Goal: Ask a question: Ask a question

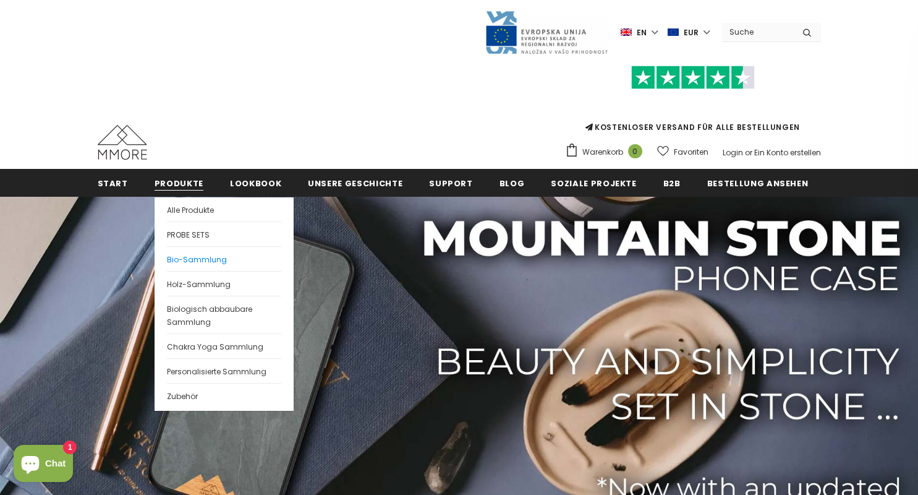
click at [192, 256] on span "Bio-Sammlung" at bounding box center [197, 259] width 60 height 11
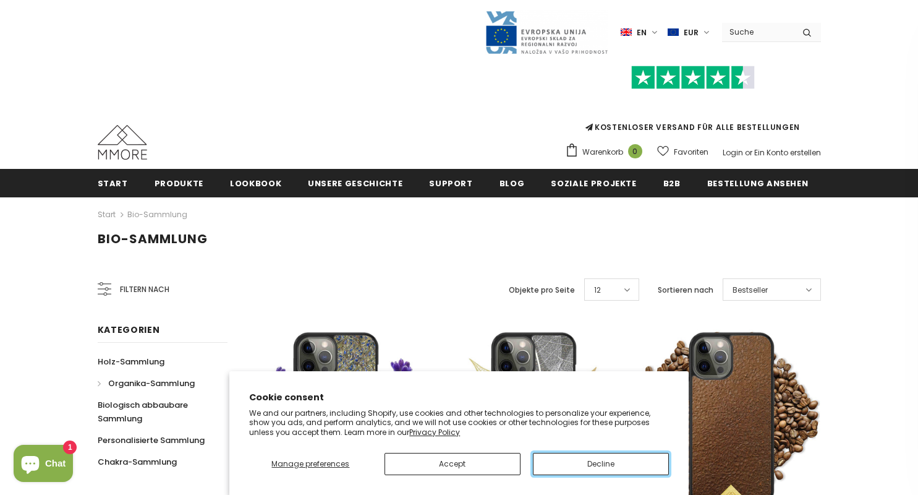
click at [578, 468] on button "Decline" at bounding box center [601, 464] width 136 height 22
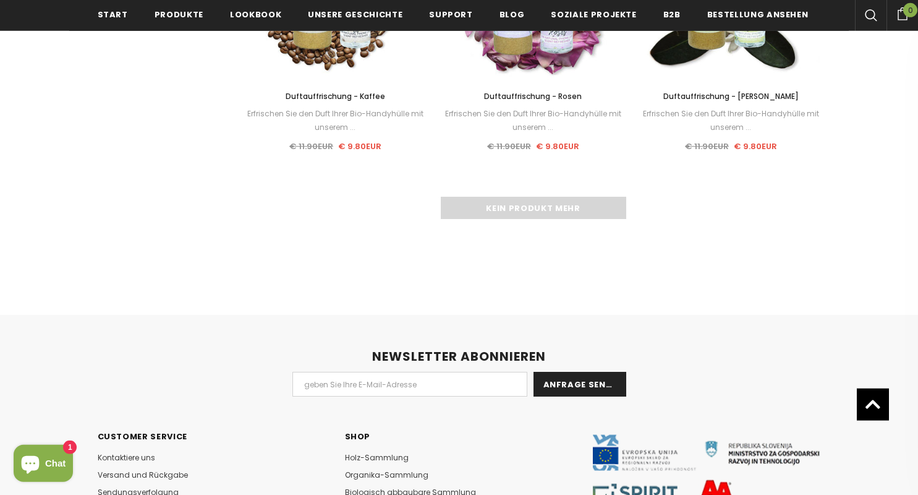
scroll to position [1797, 0]
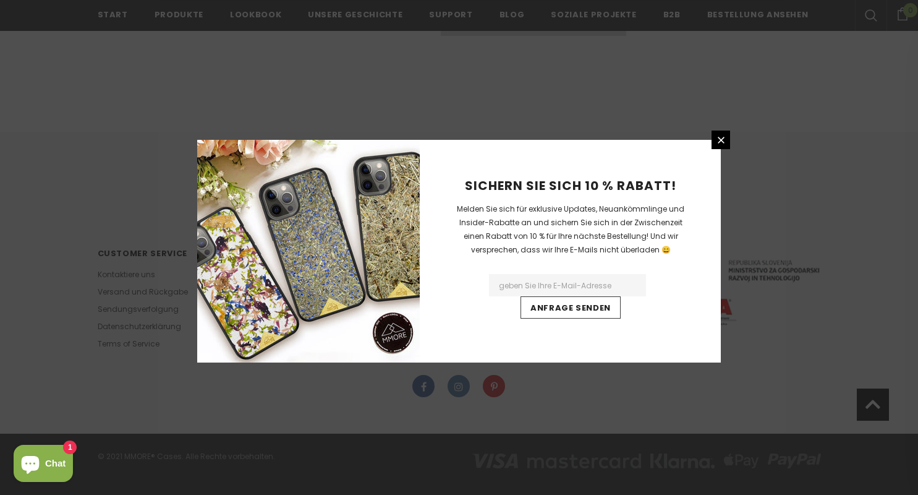
click at [555, 279] on input "Email Address" at bounding box center [567, 285] width 157 height 22
type input "veronika.ziegler84@gmail.com"
click at [549, 312] on input "Anfrage senden" at bounding box center [571, 307] width 100 height 22
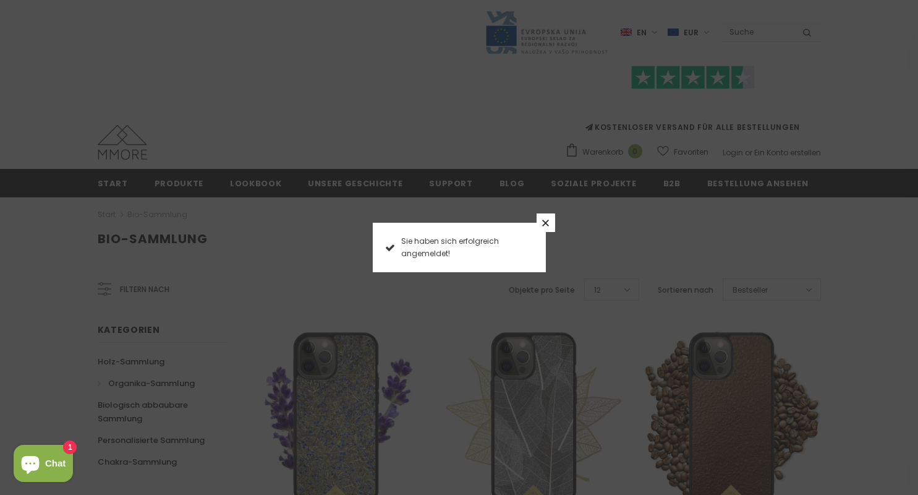
click at [544, 218] on link at bounding box center [546, 222] width 19 height 19
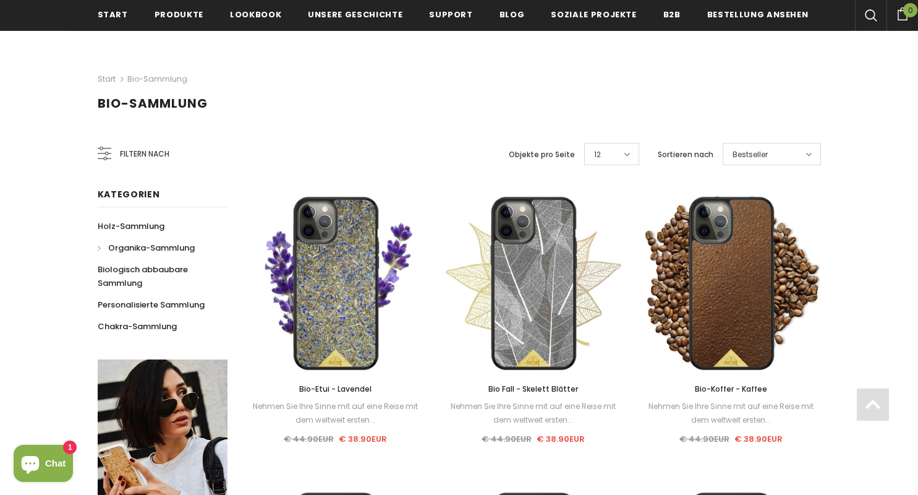
scroll to position [184, 0]
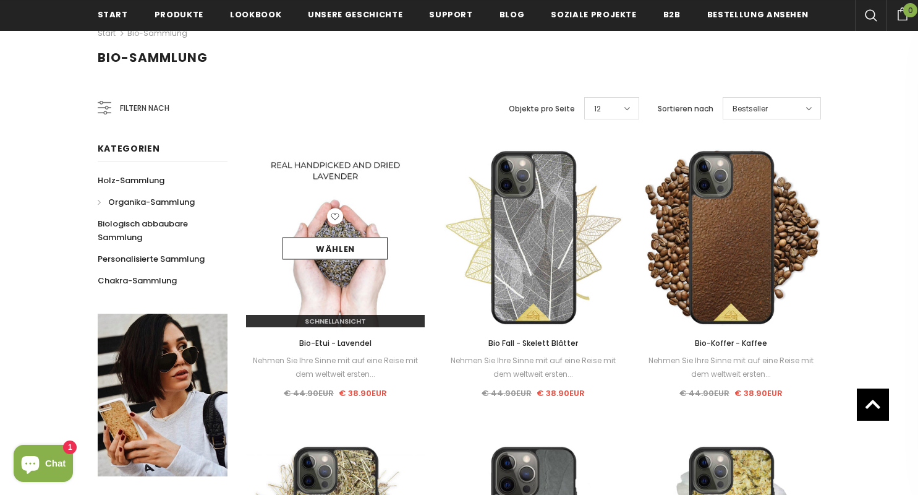
click at [333, 206] on img at bounding box center [335, 237] width 179 height 179
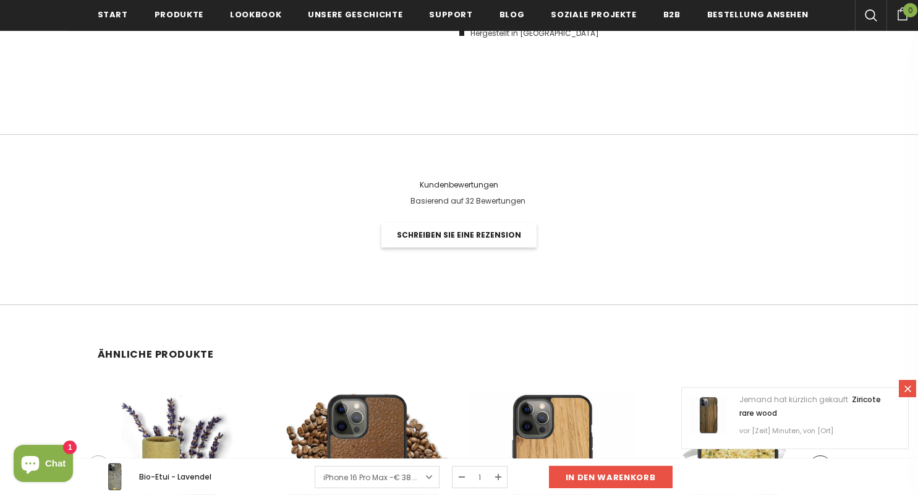
scroll to position [2768, 0]
click at [36, 456] on icon "Chat window" at bounding box center [30, 463] width 30 height 30
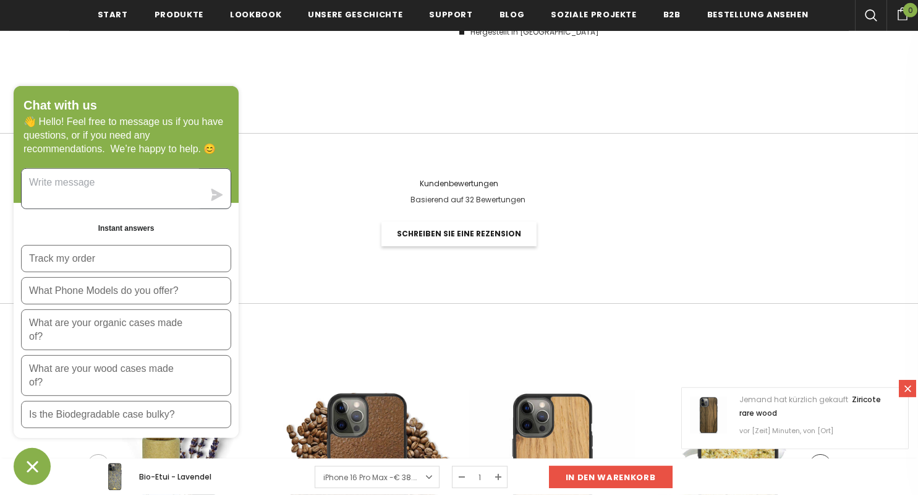
click at [100, 186] on textarea "Message us" at bounding box center [113, 189] width 182 height 40
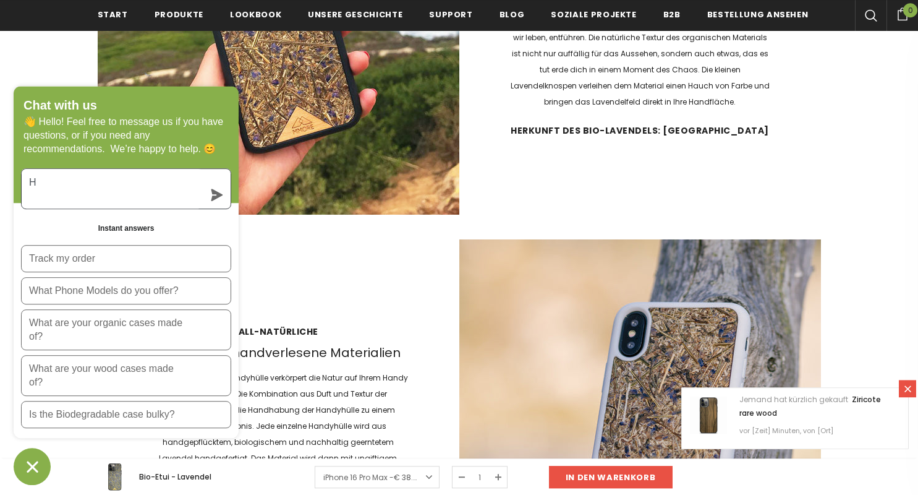
scroll to position [1595, 0]
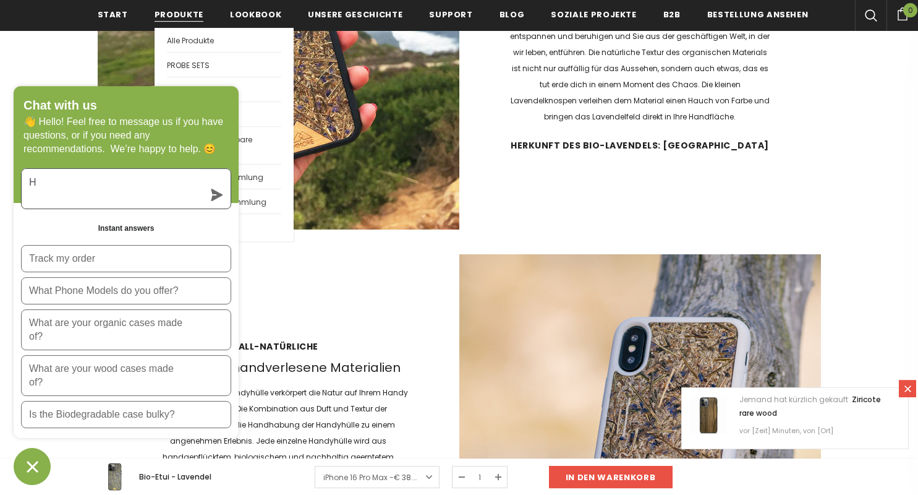
type textarea "H"
click at [180, 14] on span "Produkte" at bounding box center [179, 15] width 49 height 12
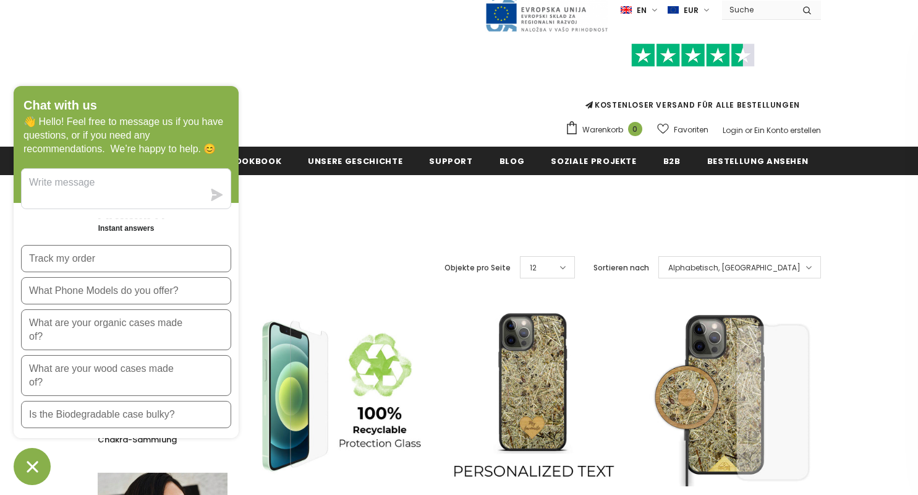
scroll to position [22, 0]
click at [33, 464] on icon "Chat window" at bounding box center [32, 466] width 11 height 11
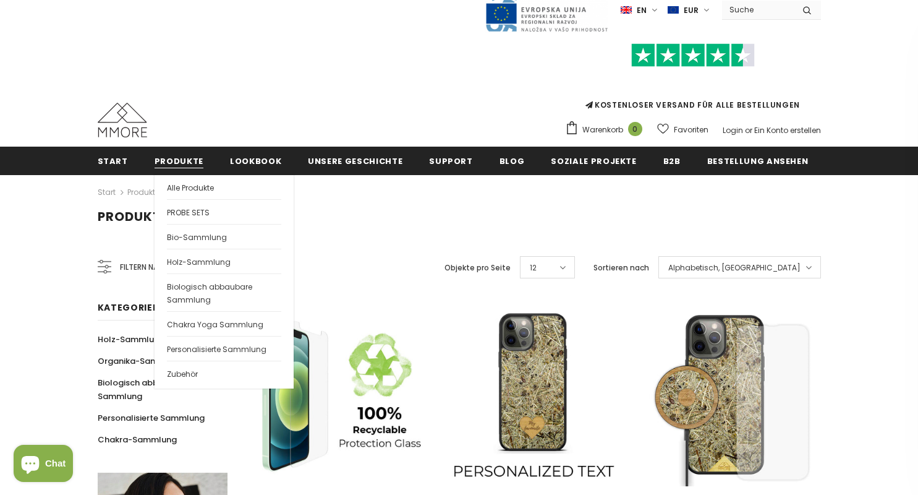
click at [181, 160] on span "Produkte" at bounding box center [179, 161] width 49 height 12
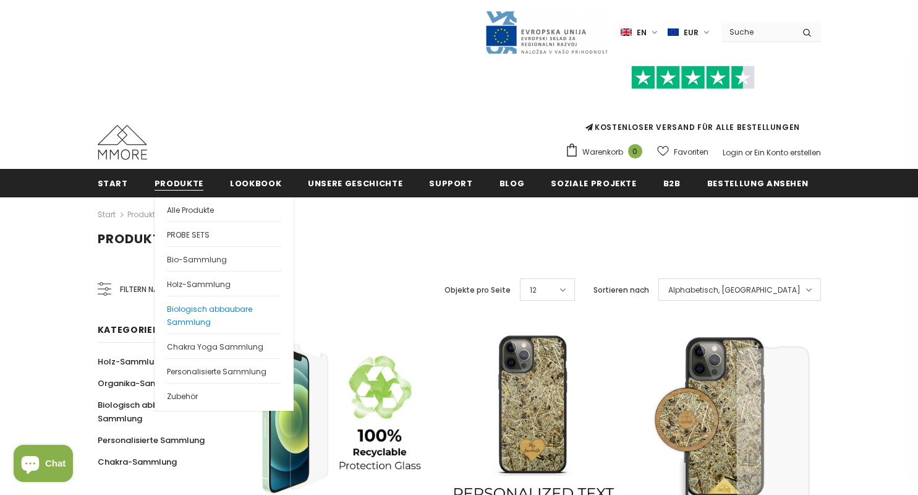
click at [192, 317] on span "Biologisch abbaubare Sammlung" at bounding box center [209, 316] width 85 height 24
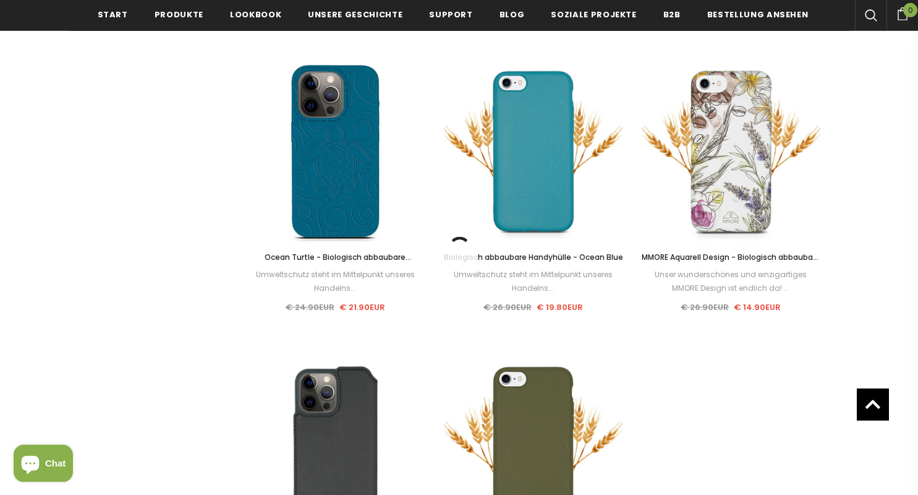
scroll to position [1227, 0]
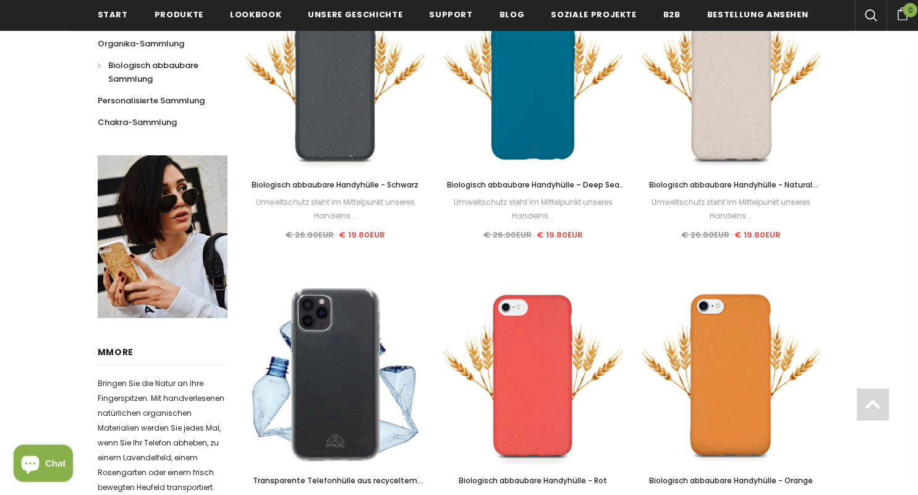
scroll to position [343, 0]
click at [826, 163] on div "Reduziert! Wählen Schnellansicht Biologisch abbaubare Handyhülle - Natural Whit…" at bounding box center [732, 118] width 198 height 259
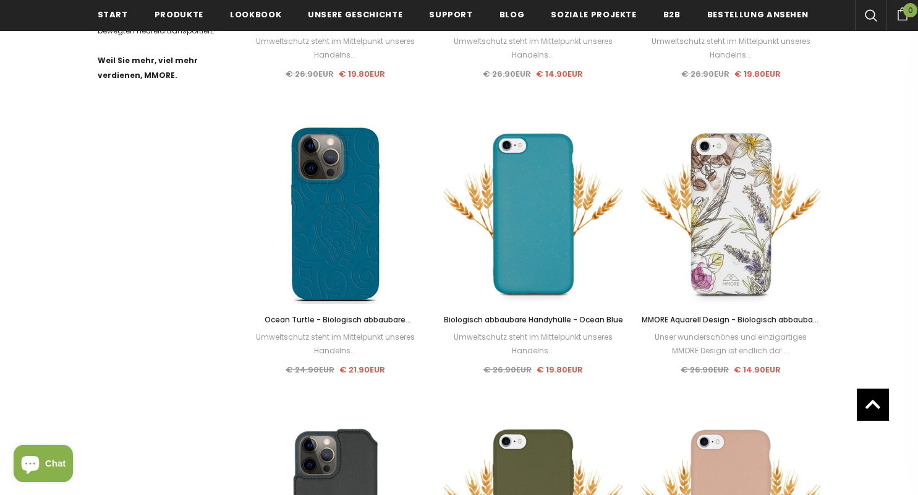
scroll to position [812, 0]
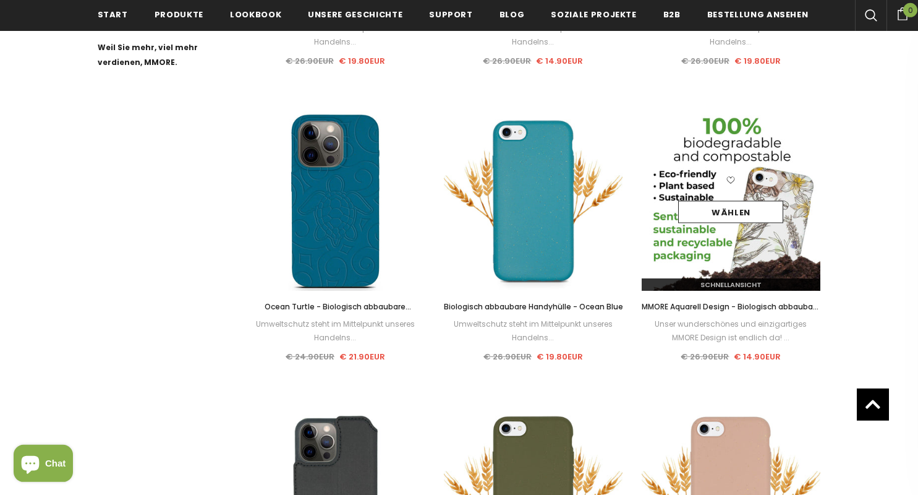
click at [749, 186] on div "Wählen" at bounding box center [731, 201] width 179 height 59
click at [728, 253] on img at bounding box center [731, 200] width 179 height 179
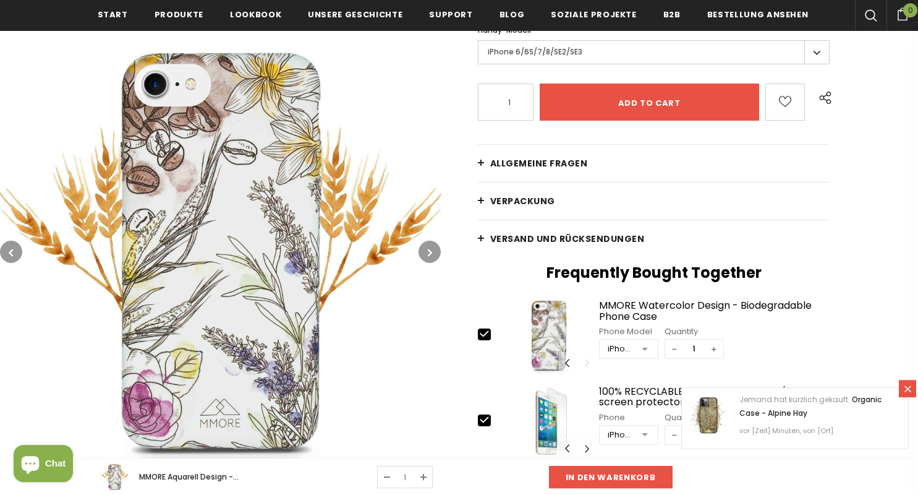
scroll to position [150, 0]
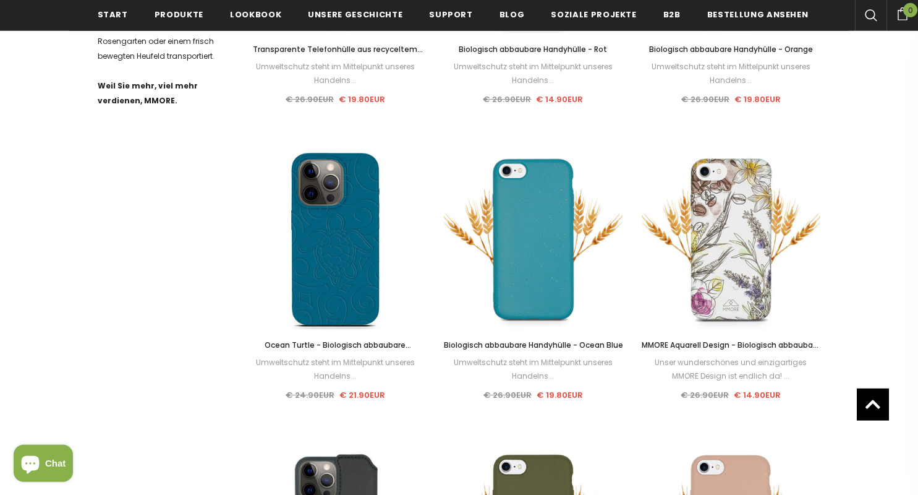
scroll to position [986, 0]
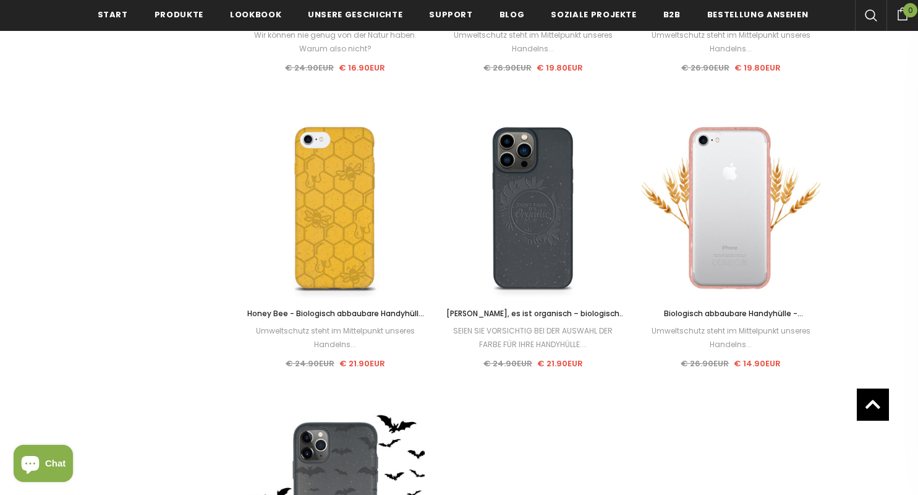
scroll to position [1397, 0]
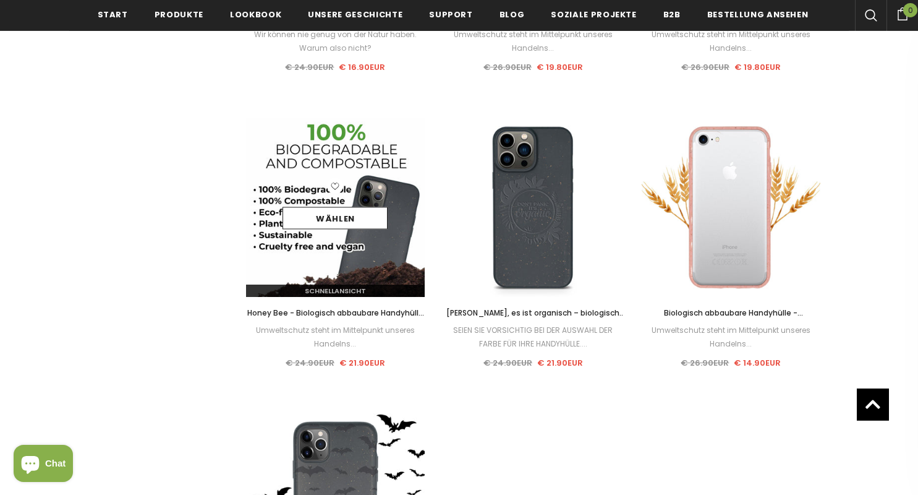
click at [336, 261] on img at bounding box center [335, 207] width 179 height 179
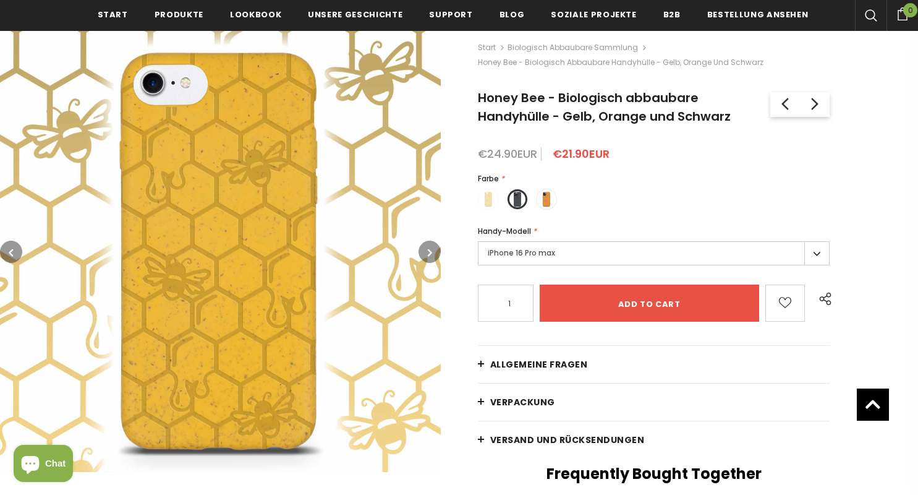
scroll to position [177, 0]
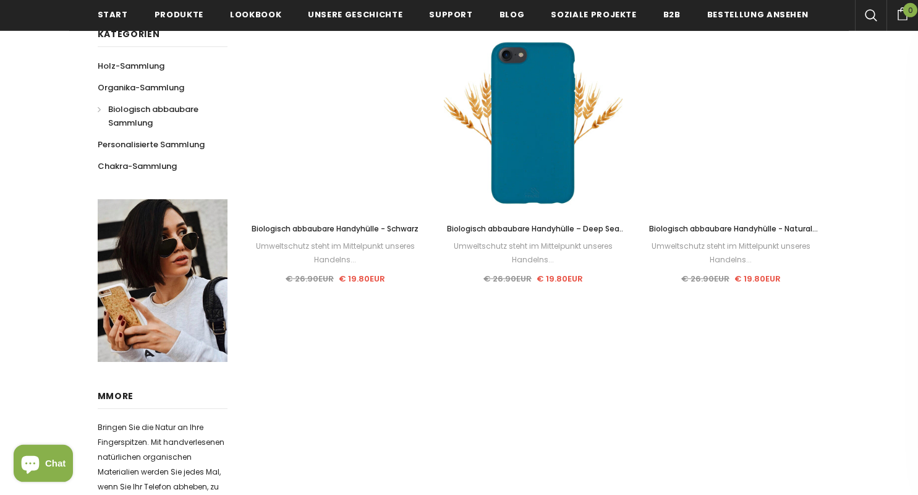
scroll to position [304, 0]
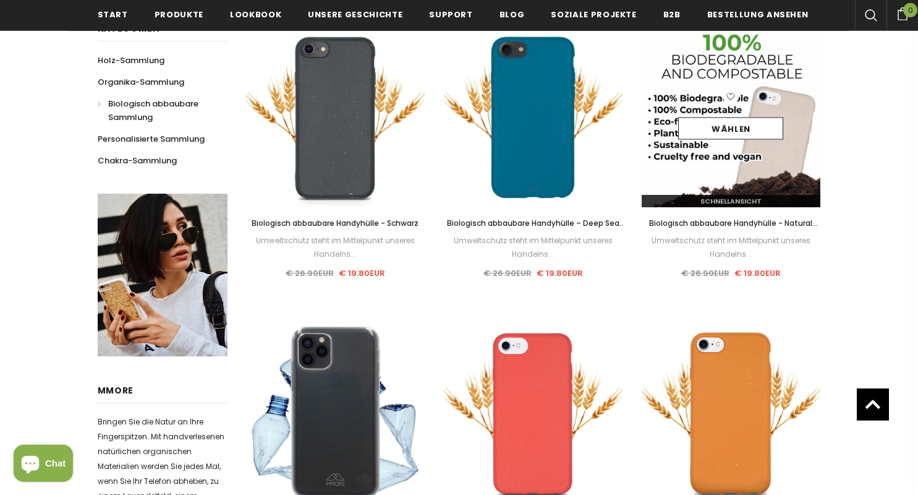
click at [714, 138] on form "Wählen" at bounding box center [730, 129] width 105 height 22
click at [734, 174] on img at bounding box center [731, 117] width 179 height 179
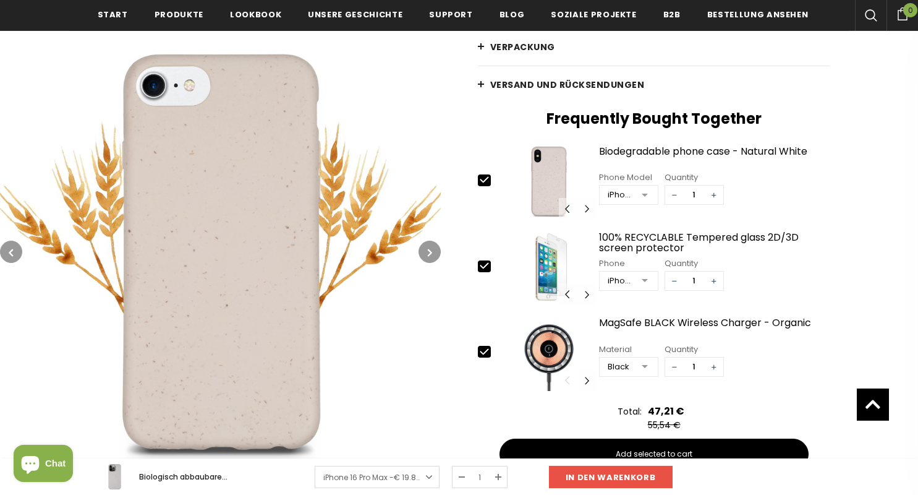
scroll to position [469, 0]
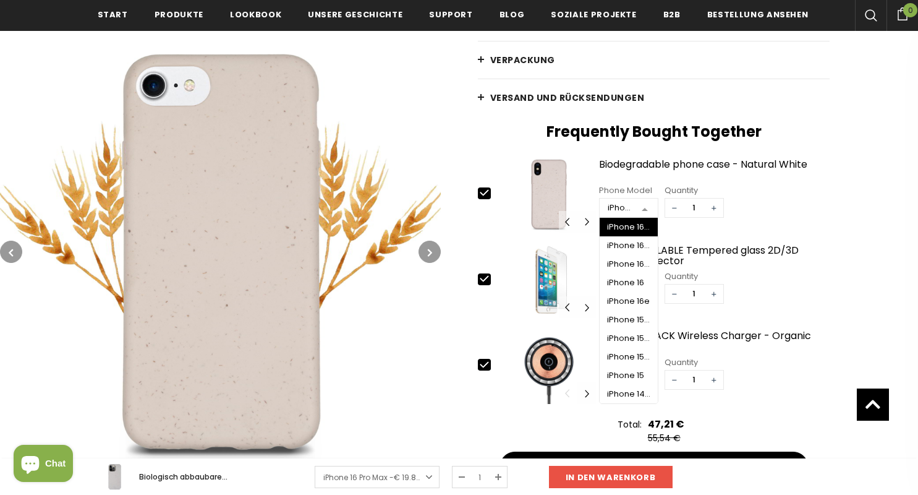
click at [639, 199] on div at bounding box center [645, 208] width 25 height 19
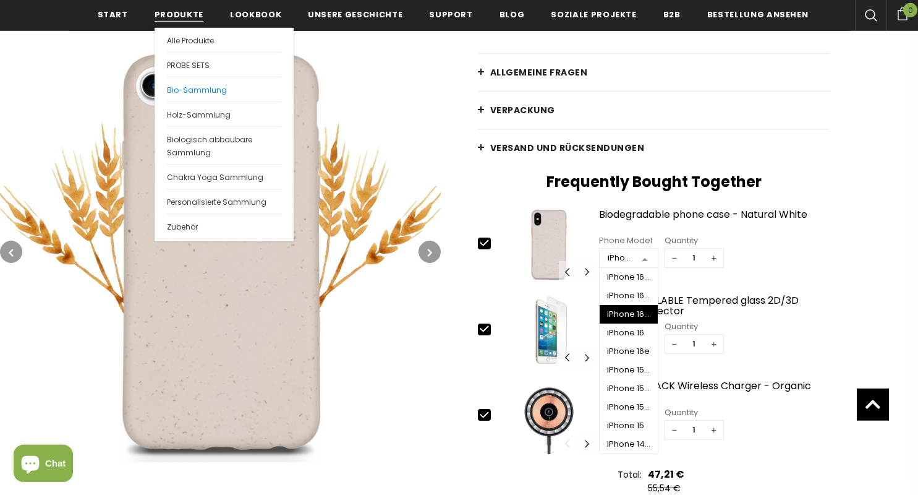
scroll to position [0, 0]
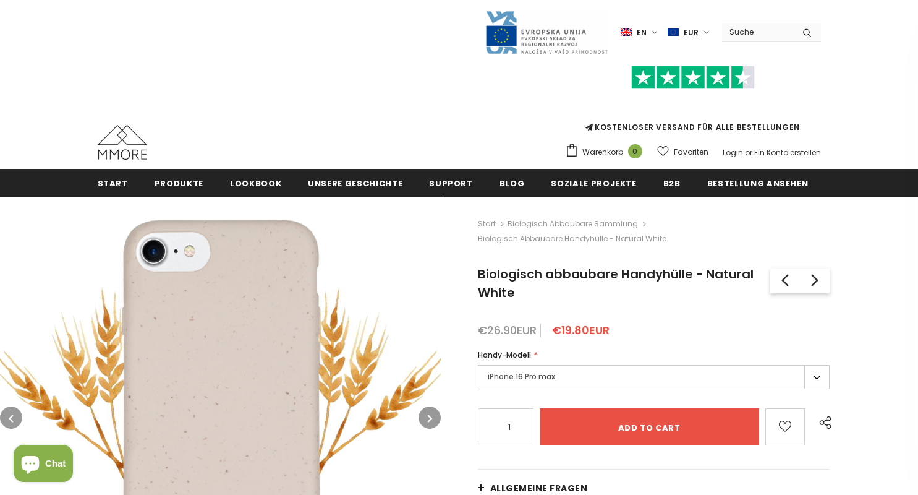
click at [756, 37] on input "Search Site" at bounding box center [757, 32] width 71 height 18
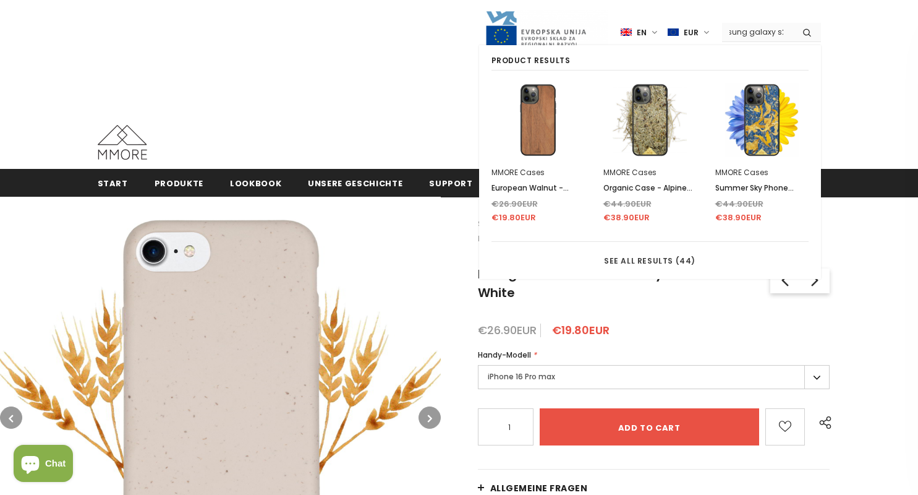
scroll to position [0, 25]
type input "samsung galaxy s25+"
click at [794, 23] on button "submit" at bounding box center [808, 32] width 28 height 19
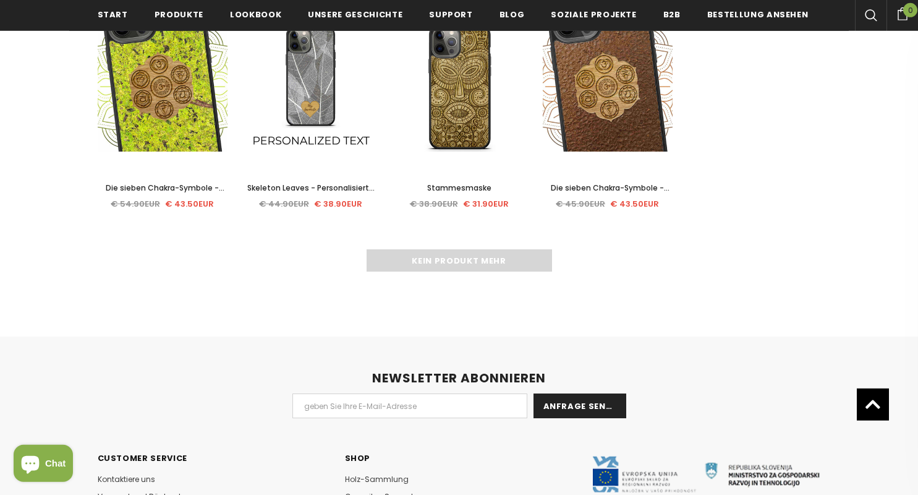
scroll to position [2135, 0]
click at [46, 456] on span "Chat" at bounding box center [55, 463] width 20 height 19
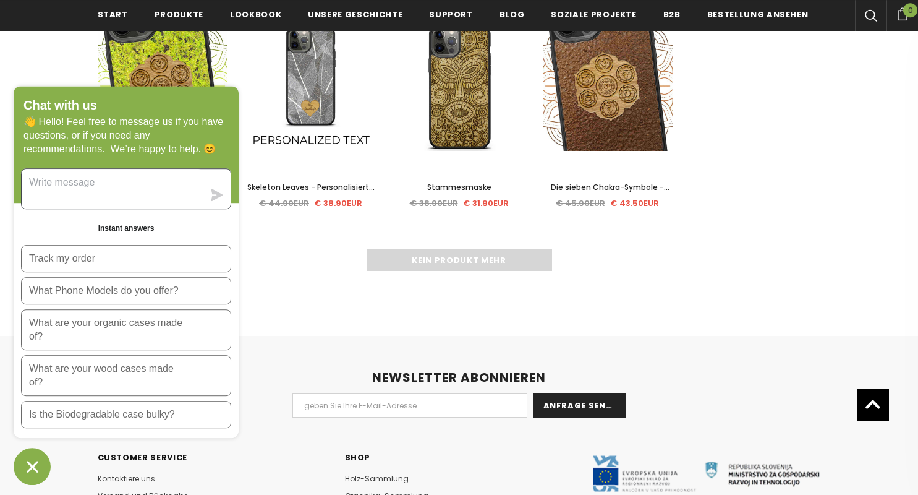
click at [138, 198] on textarea "Message us" at bounding box center [113, 189] width 182 height 40
type textarea "Hello, does the PU edge contain phtalates or other toxins?"
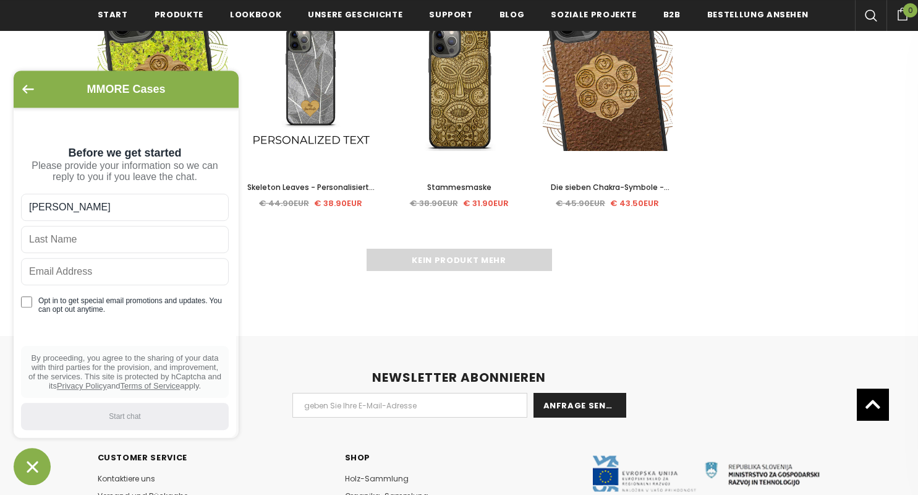
type input "[PERSON_NAME]"
type input "Ziegler"
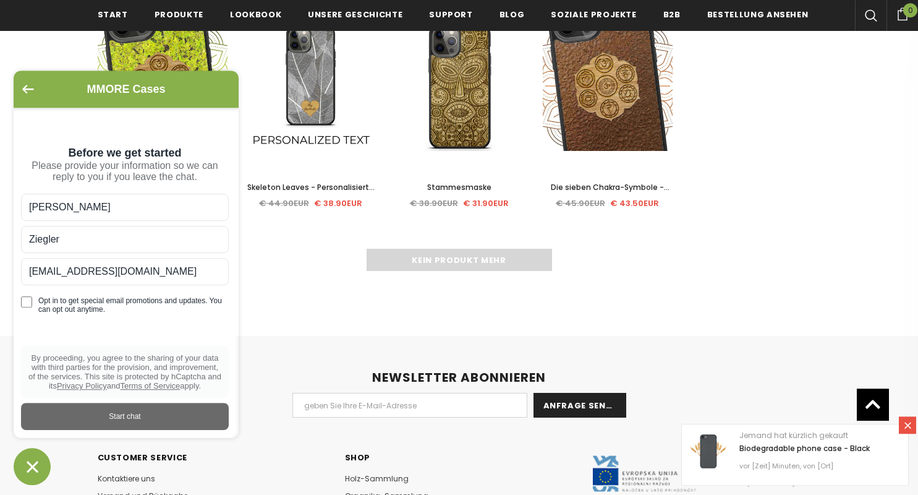
type input "[EMAIL_ADDRESS][DOMAIN_NAME]"
click at [28, 307] on input "Opt in to get special email promotions and updates. You can opt out anytime." at bounding box center [26, 301] width 11 height 11
checkbox input "true"
click at [132, 416] on div "Start chat" at bounding box center [124, 416] width 193 height 14
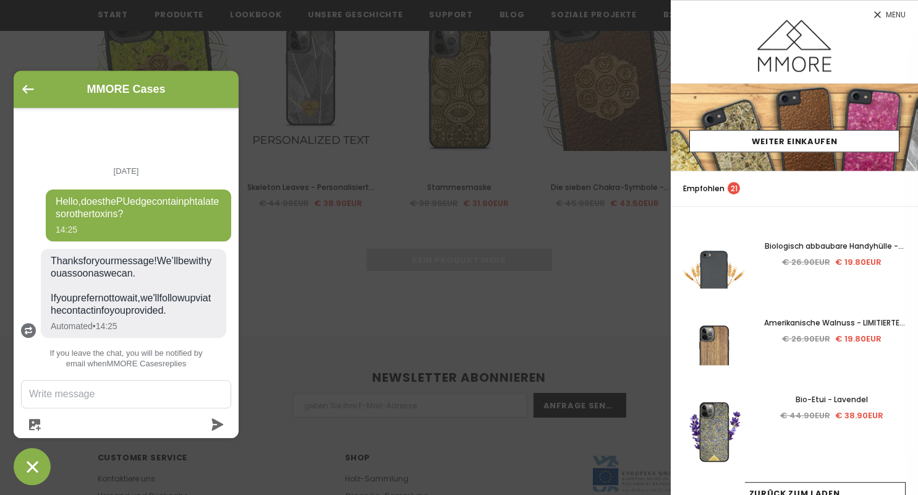
click at [450, 133] on div at bounding box center [459, 247] width 918 height 495
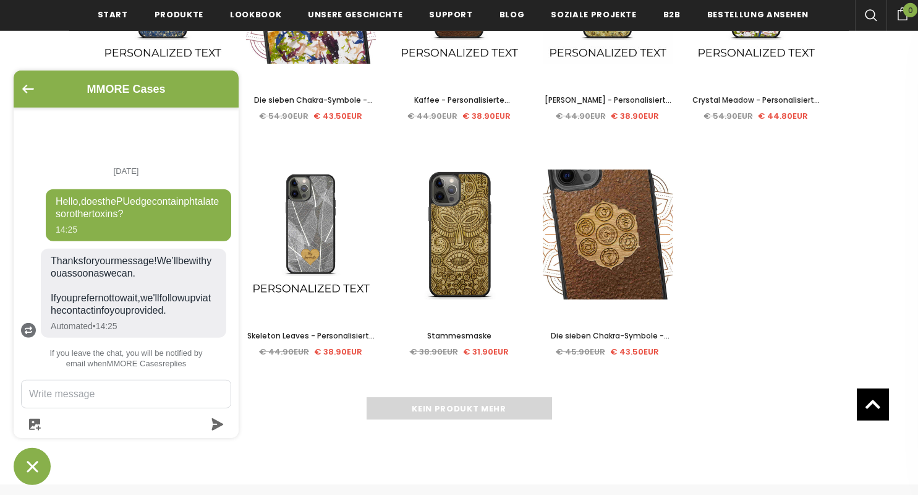
scroll to position [1987, 0]
click at [27, 90] on icon "Go back to the main screen" at bounding box center [28, 89] width 12 height 9
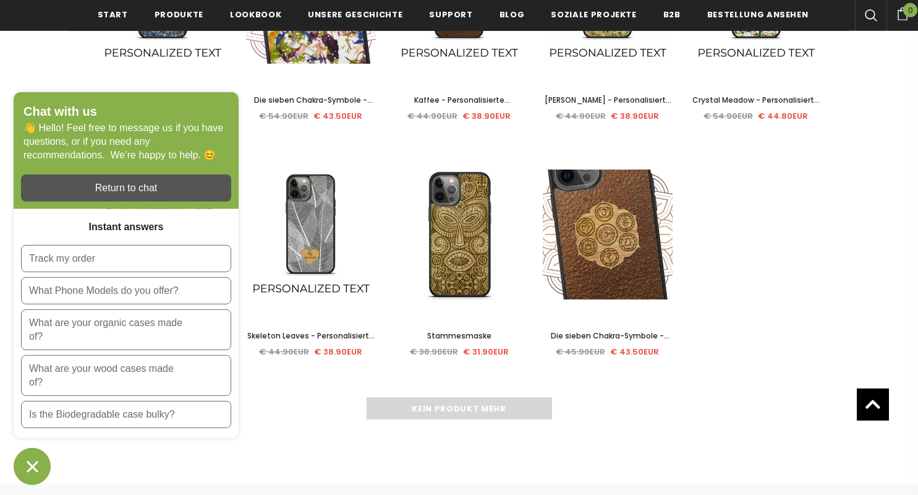
click at [43, 468] on button "Chat window" at bounding box center [32, 466] width 37 height 37
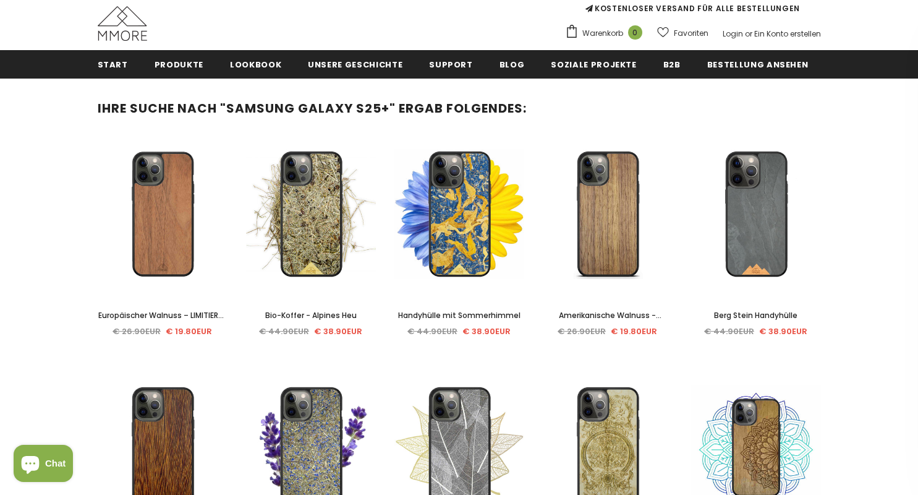
scroll to position [0, 0]
